Goal: Check status

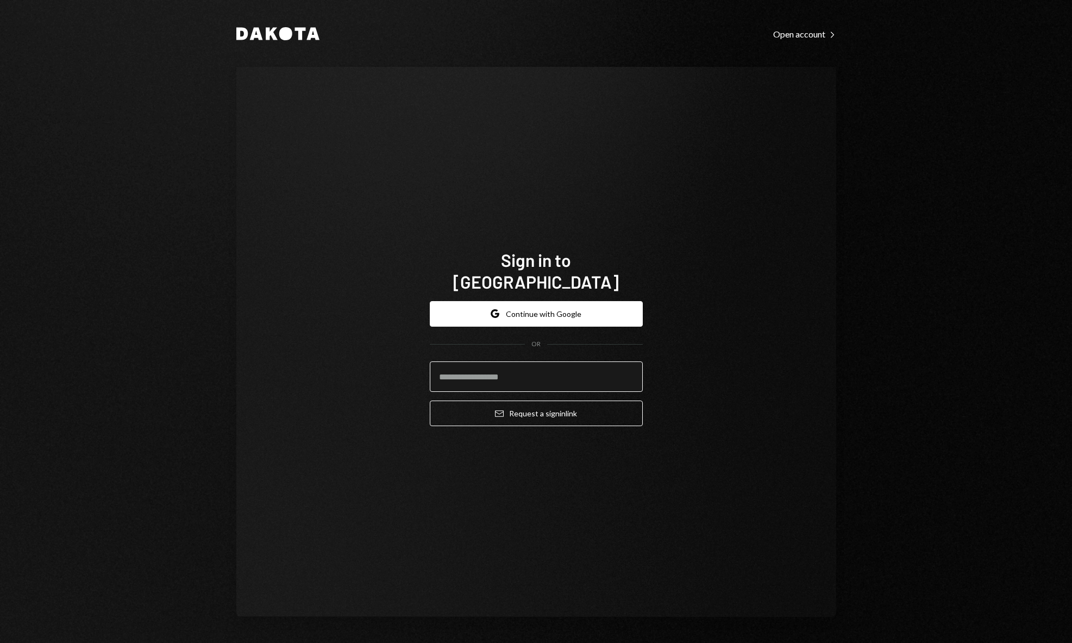
click at [490, 367] on input "email" at bounding box center [536, 376] width 213 height 30
type input "**********"
click at [545, 414] on button "Email Request a sign in link" at bounding box center [536, 414] width 213 height 26
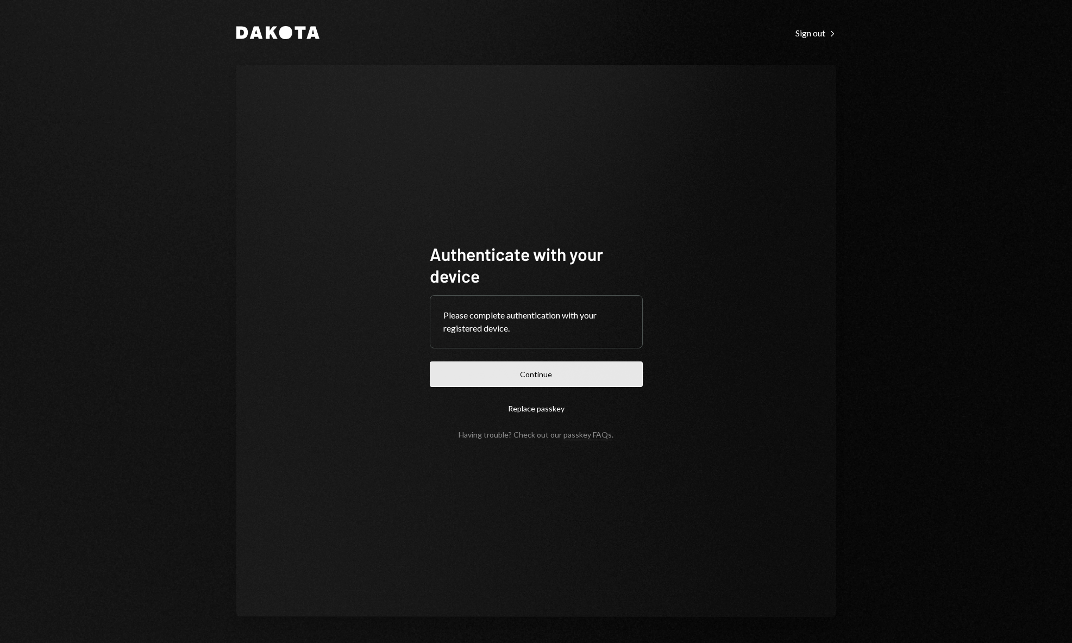
click at [548, 370] on button "Continue" at bounding box center [536, 374] width 213 height 26
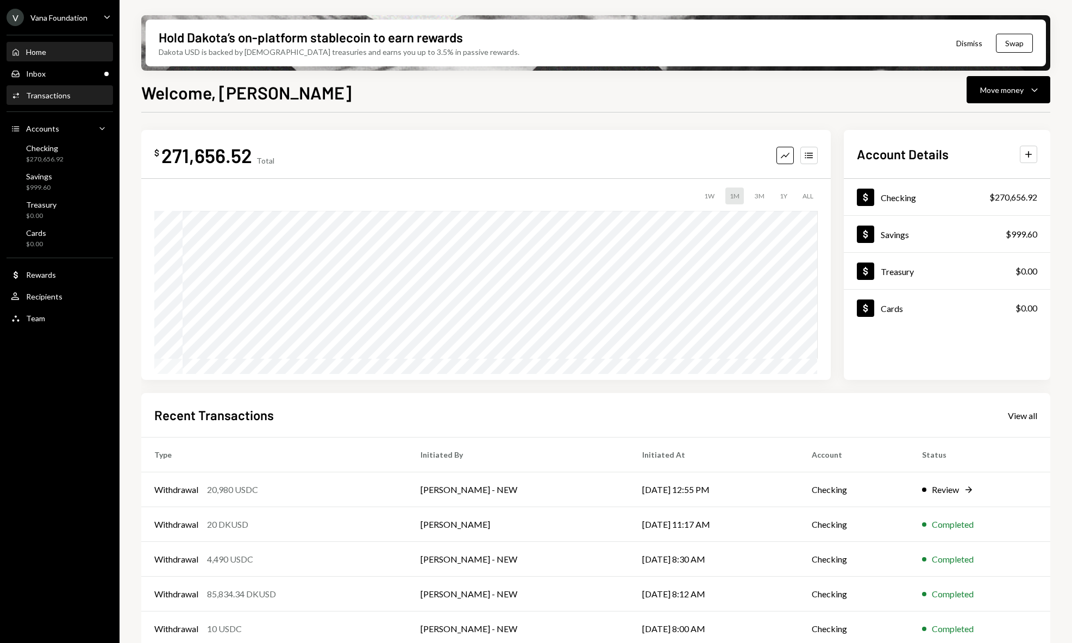
click at [48, 85] on link "Activities Transactions" at bounding box center [60, 95] width 107 height 20
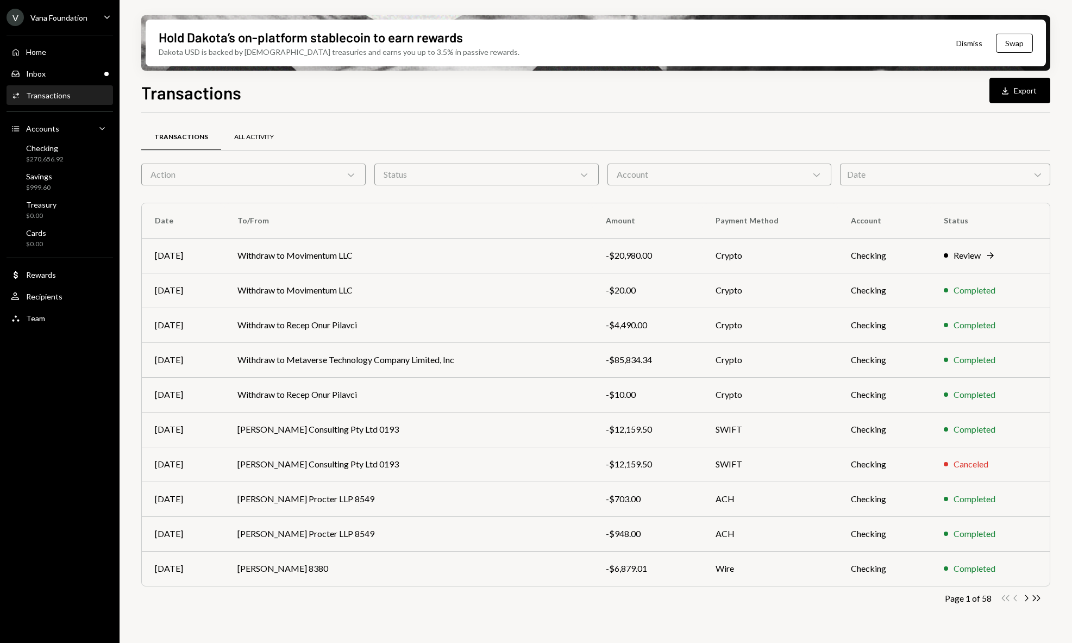
click at [249, 139] on div "All Activity" at bounding box center [254, 137] width 40 height 9
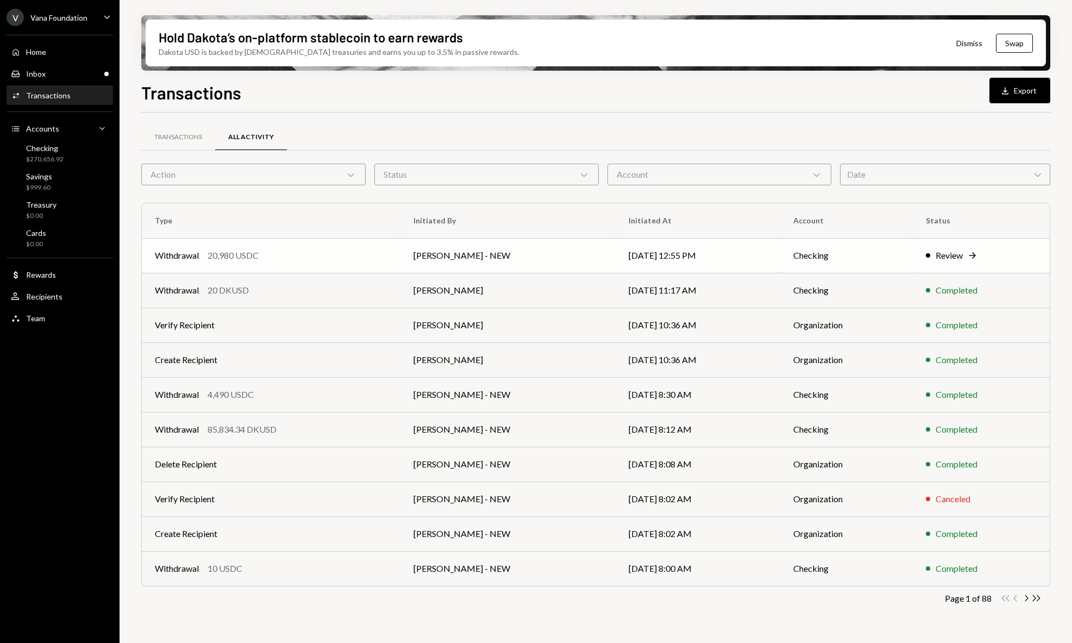
click at [499, 254] on td "[PERSON_NAME] - NEW" at bounding box center [508, 255] width 215 height 35
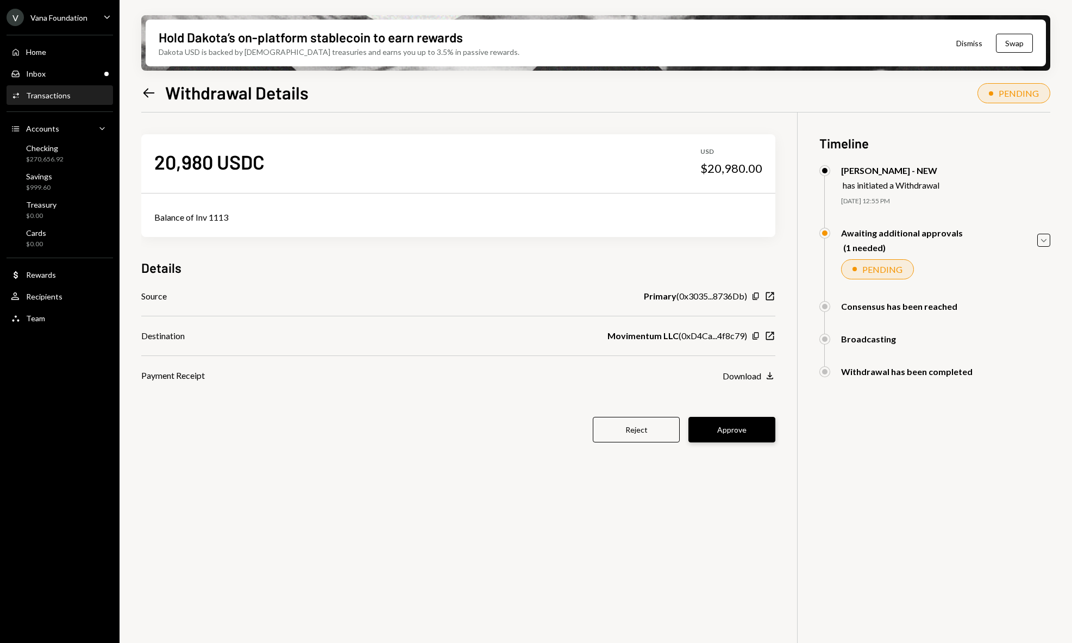
click at [742, 435] on button "Approve" at bounding box center [732, 430] width 87 height 26
